Goal: Information Seeking & Learning: Find specific fact

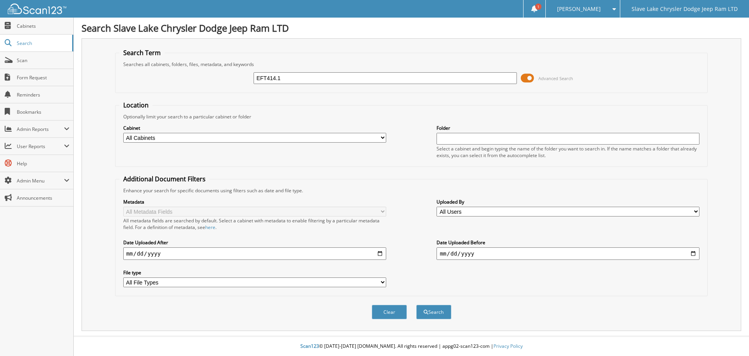
type input "EFT414.1"
click at [416, 304] on button "Search" at bounding box center [433, 311] width 35 height 14
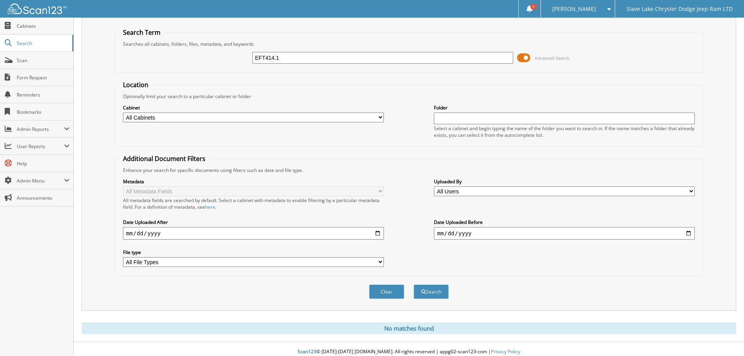
scroll to position [26, 0]
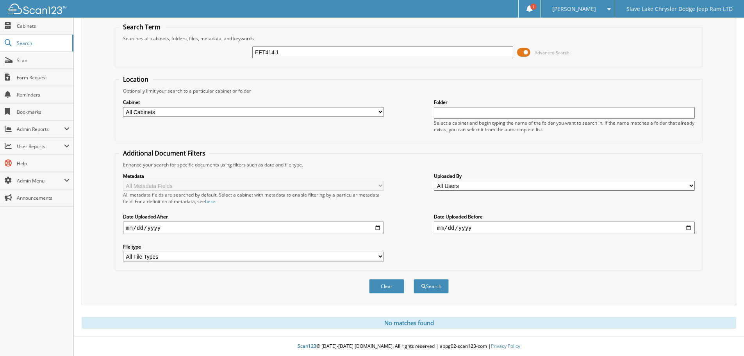
click at [294, 55] on input "EFT414.1" at bounding box center [382, 52] width 261 height 12
type input "EFT414"
click at [413, 279] on button "Search" at bounding box center [430, 286] width 35 height 14
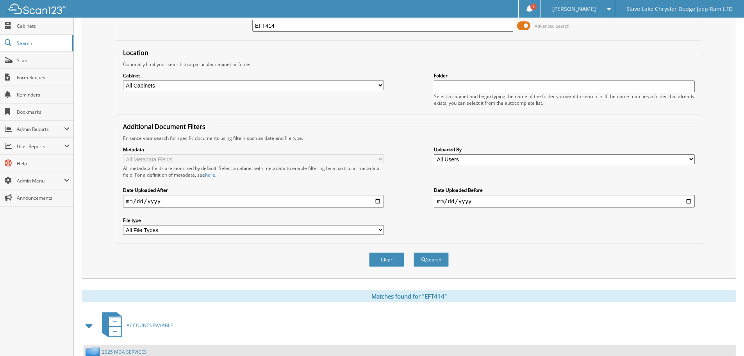
scroll to position [124, 0]
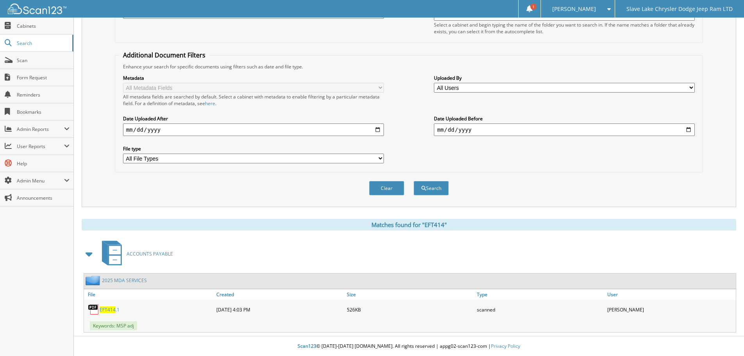
click at [123, 281] on link "2025 MDA SERVICES" at bounding box center [124, 280] width 45 height 7
